Goal: Transaction & Acquisition: Obtain resource

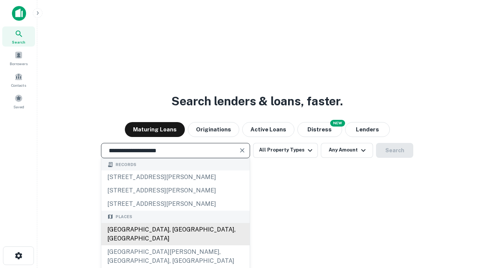
click at [175, 245] on div "[GEOGRAPHIC_DATA], [GEOGRAPHIC_DATA], [GEOGRAPHIC_DATA]" at bounding box center [175, 234] width 148 height 22
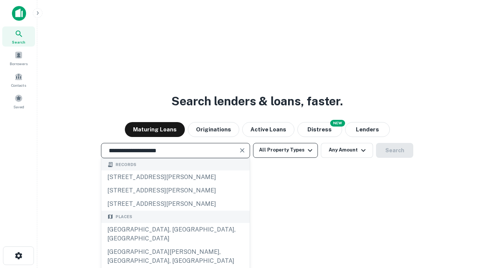
type input "**********"
click at [285, 150] on button "All Property Types" at bounding box center [285, 150] width 65 height 15
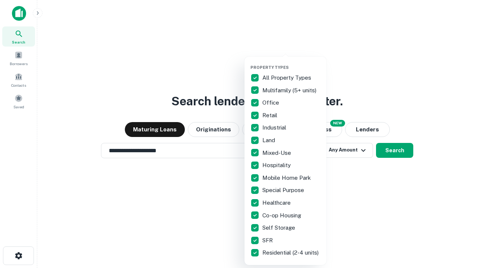
click at [291, 63] on button "button" at bounding box center [291, 63] width 82 height 0
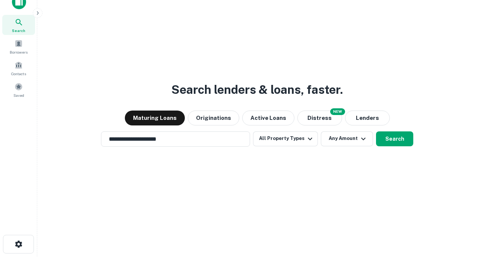
scroll to position [4, 90]
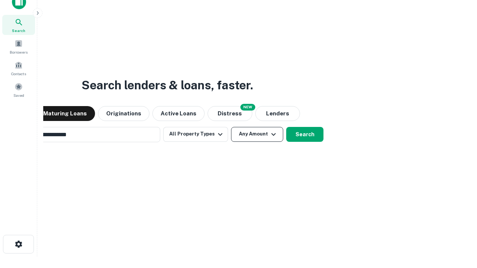
click at [231, 127] on button "Any Amount" at bounding box center [257, 134] width 52 height 15
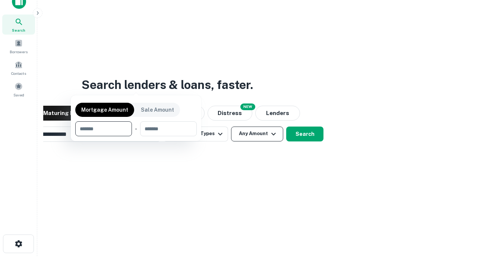
scroll to position [54, 211]
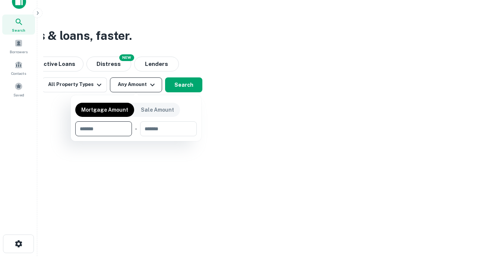
type input "*******"
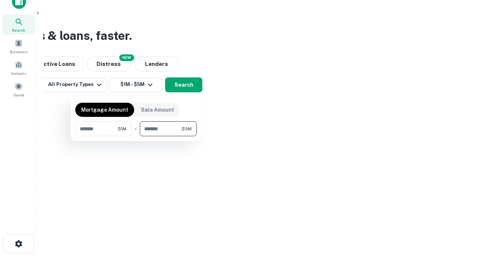
type input "*******"
click at [136, 136] on button "button" at bounding box center [135, 136] width 121 height 0
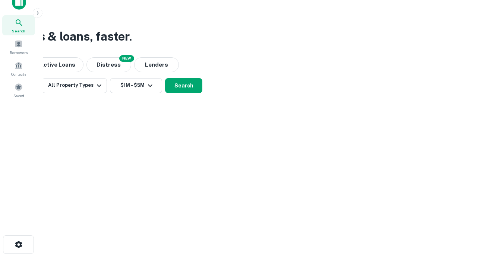
scroll to position [4, 137]
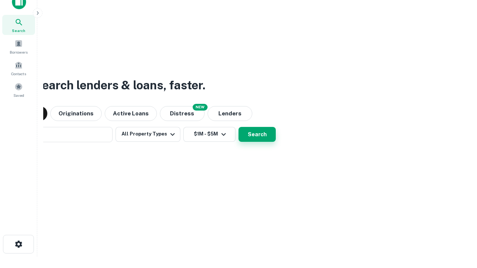
click at [238, 127] on button "Search" at bounding box center [256, 134] width 37 height 15
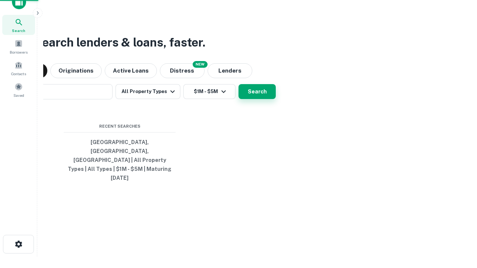
scroll to position [20, 211]
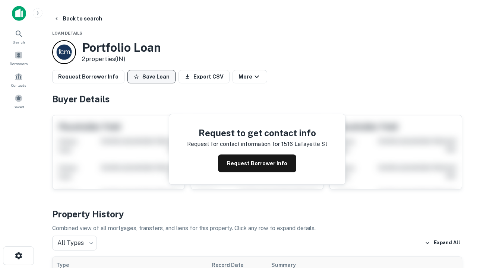
click at [151, 77] on button "Save Loan" at bounding box center [151, 76] width 48 height 13
click at [153, 77] on button "Loan Saved" at bounding box center [152, 76] width 51 height 13
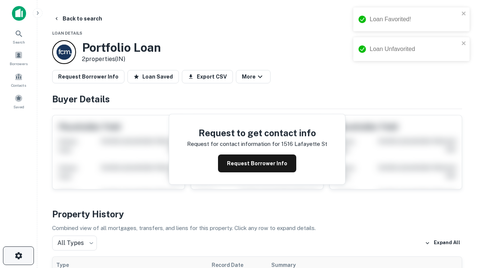
click at [18, 256] on icon "button" at bounding box center [18, 255] width 9 height 9
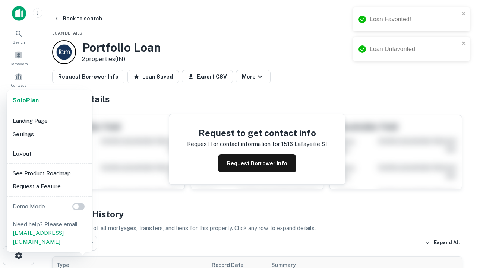
click at [49, 153] on li "Logout" at bounding box center [50, 153] width 80 height 13
